Goal: Task Accomplishment & Management: Use online tool/utility

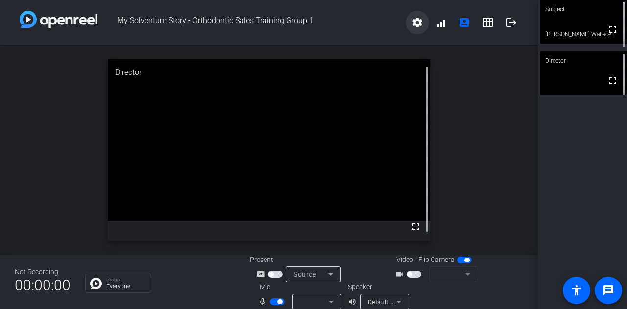
click at [411, 26] on mat-icon "settings" at bounding box center [417, 23] width 12 height 12
click at [413, 22] on div at bounding box center [313, 154] width 627 height 309
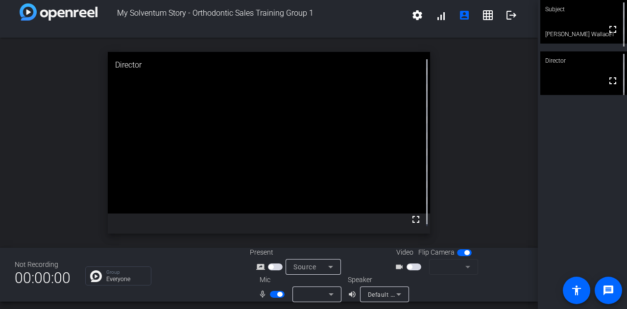
scroll to position [11, 0]
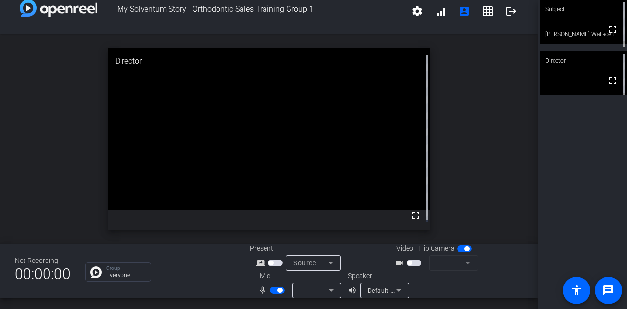
click at [464, 264] on mat-form-field at bounding box center [453, 263] width 49 height 16
click at [417, 262] on span "button" at bounding box center [413, 262] width 15 height 7
click at [410, 262] on span "button" at bounding box center [413, 262] width 15 height 7
click at [611, 288] on mat-icon "message" at bounding box center [608, 290] width 12 height 12
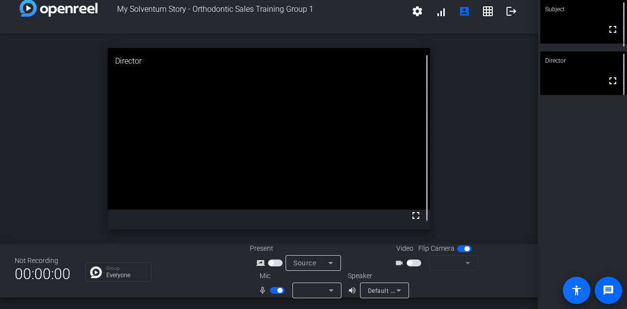
click at [572, 285] on mat-icon "accessibility" at bounding box center [576, 290] width 12 height 12
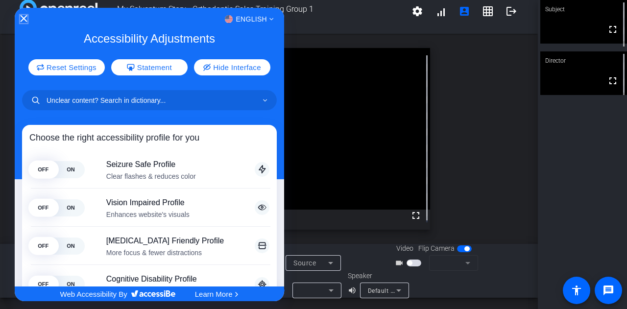
click at [23, 19] on icon "Close Accessibility Interface" at bounding box center [24, 18] width 7 height 7
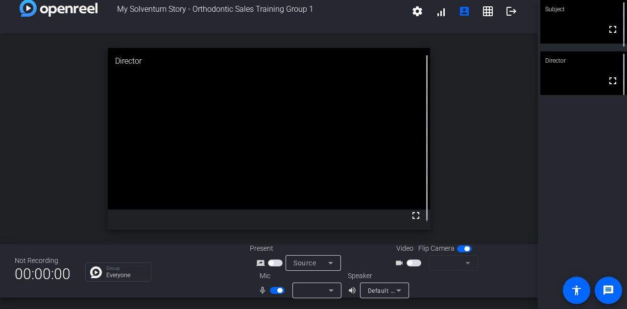
click at [460, 266] on mat-form-field at bounding box center [453, 263] width 49 height 16
drag, startPoint x: 465, startPoint y: 263, endPoint x: 450, endPoint y: 263, distance: 14.7
click at [465, 263] on mat-form-field at bounding box center [453, 263] width 49 height 16
click at [414, 262] on span "button" at bounding box center [413, 262] width 15 height 7
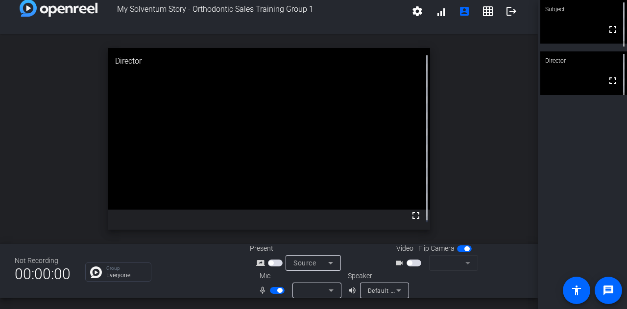
click at [329, 261] on icon at bounding box center [331, 263] width 12 height 12
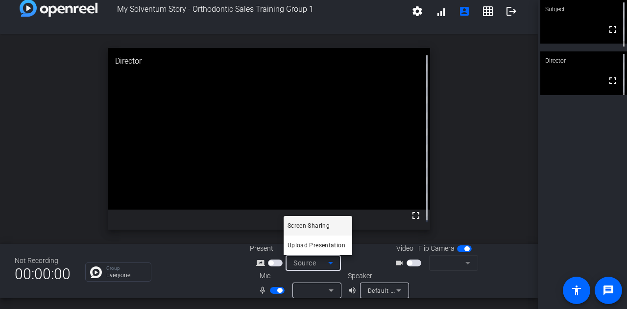
click at [329, 261] on div at bounding box center [313, 154] width 627 height 309
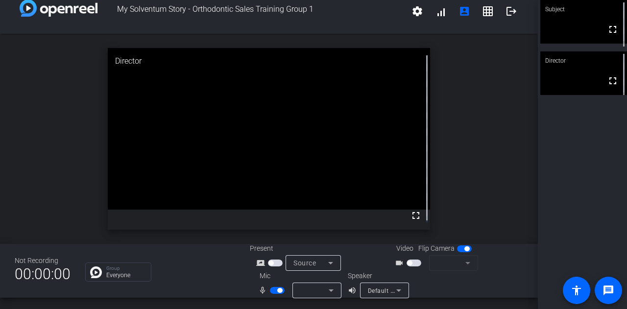
click at [447, 261] on mat-form-field at bounding box center [453, 263] width 49 height 16
click at [414, 261] on span "button" at bounding box center [413, 262] width 15 height 7
drag, startPoint x: 449, startPoint y: 263, endPoint x: 410, endPoint y: 263, distance: 39.2
click at [447, 263] on mat-form-field at bounding box center [453, 263] width 49 height 16
click at [409, 262] on span "button" at bounding box center [413, 262] width 15 height 7
